Goal: Information Seeking & Learning: Find specific fact

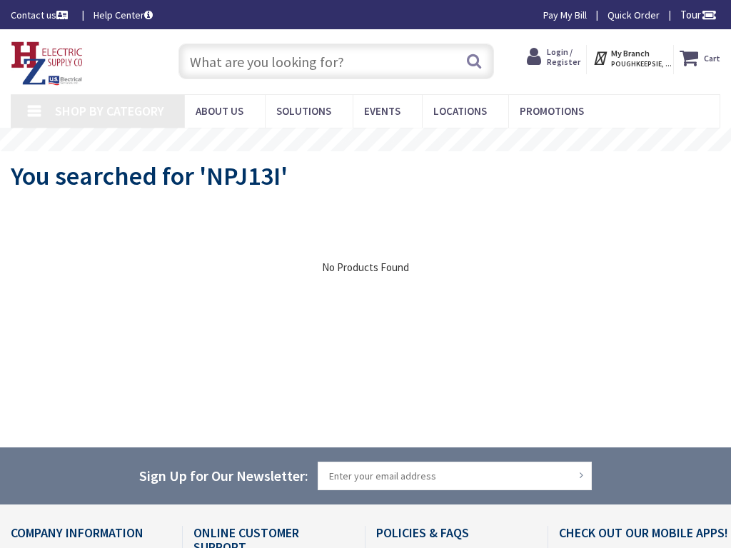
type input "Building [STREET_ADDRESS][PERSON_NAME]"
